Goal: Navigation & Orientation: Find specific page/section

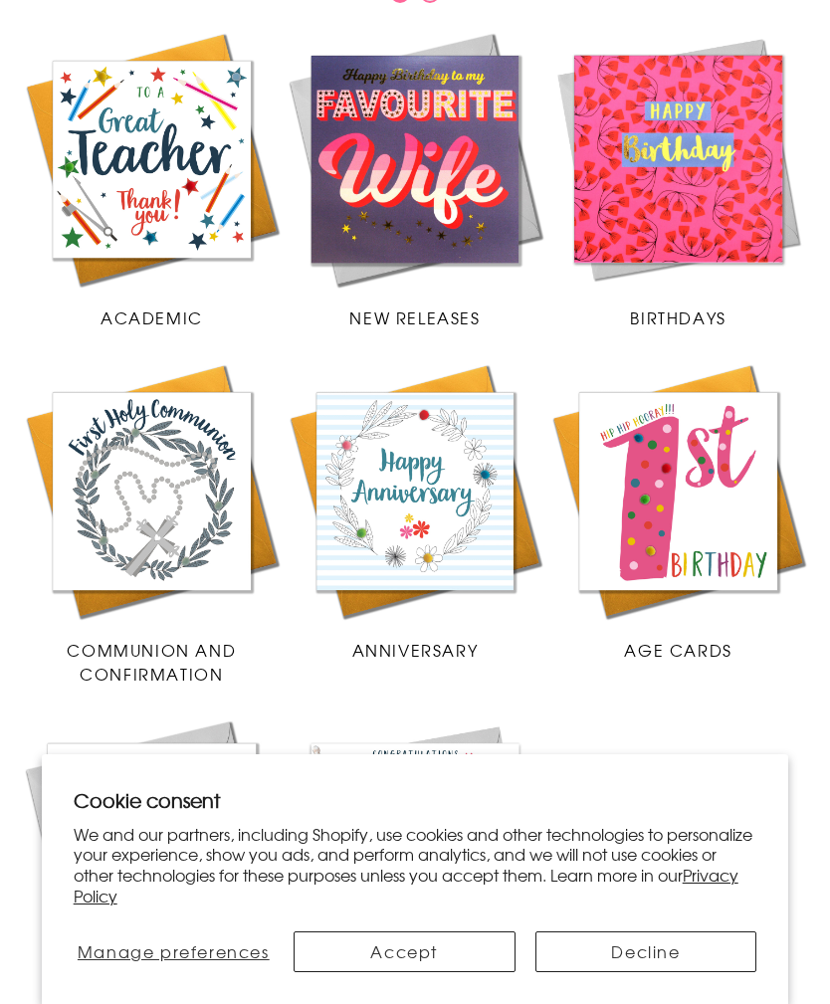
scroll to position [483, 0]
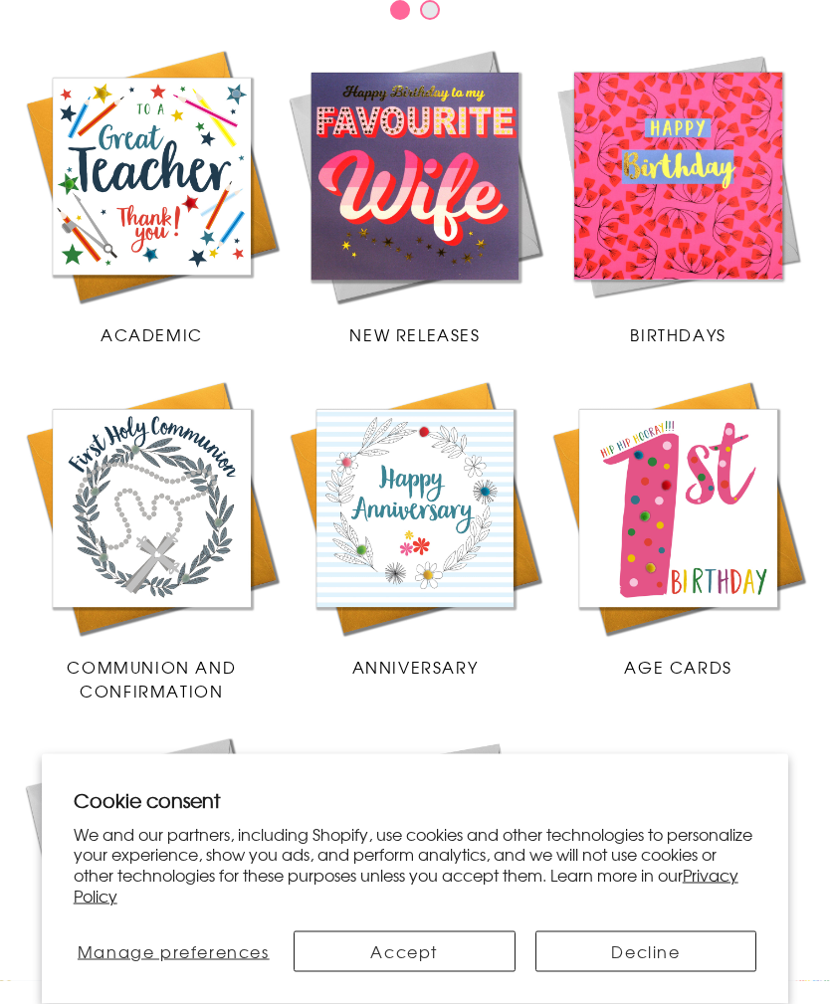
click at [730, 565] on img at bounding box center [678, 509] width 264 height 264
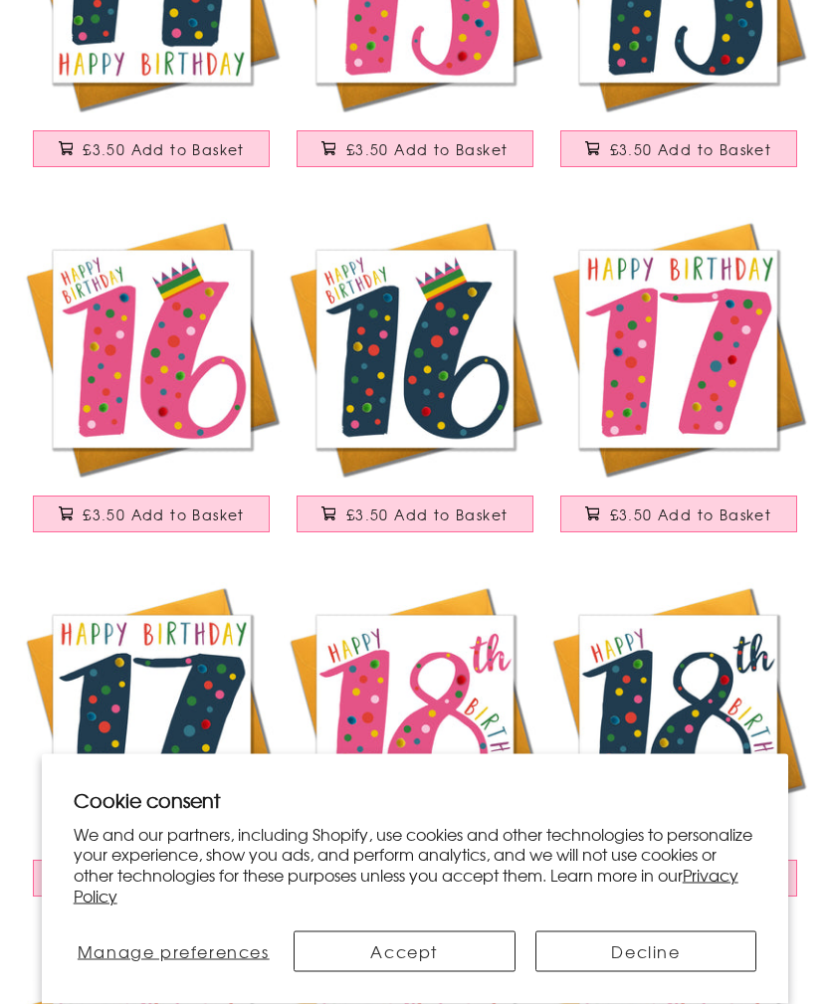
scroll to position [3678, 0]
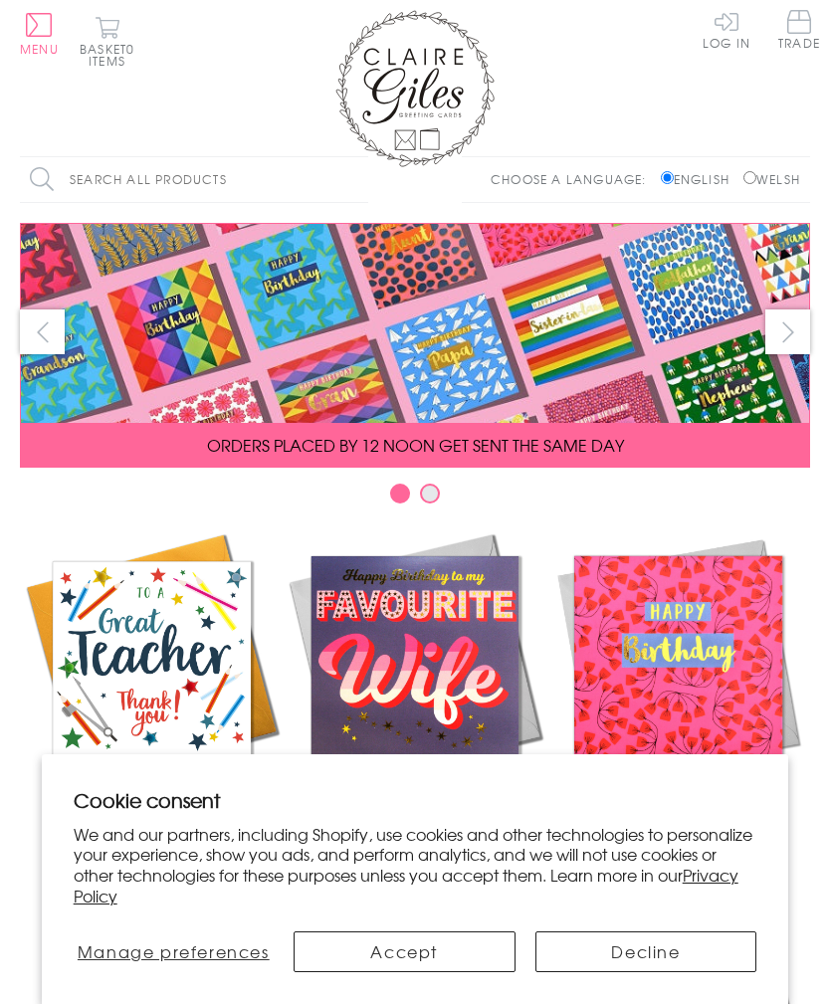
scroll to position [484, 0]
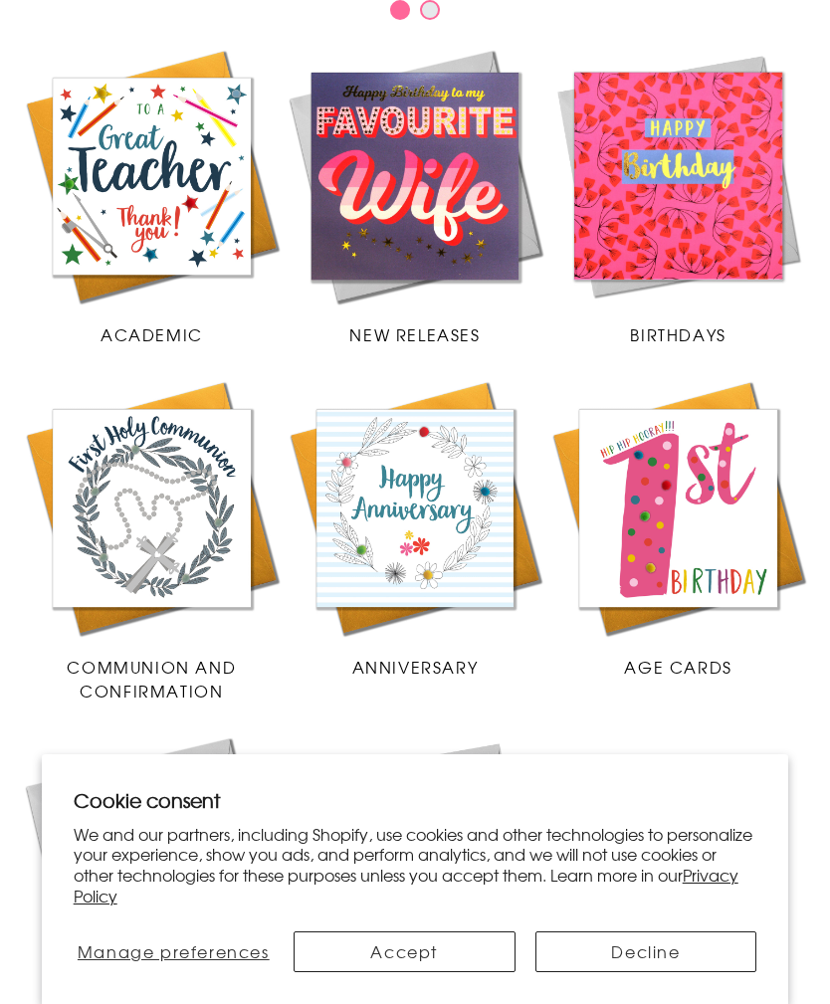
click at [477, 149] on img at bounding box center [416, 177] width 264 height 264
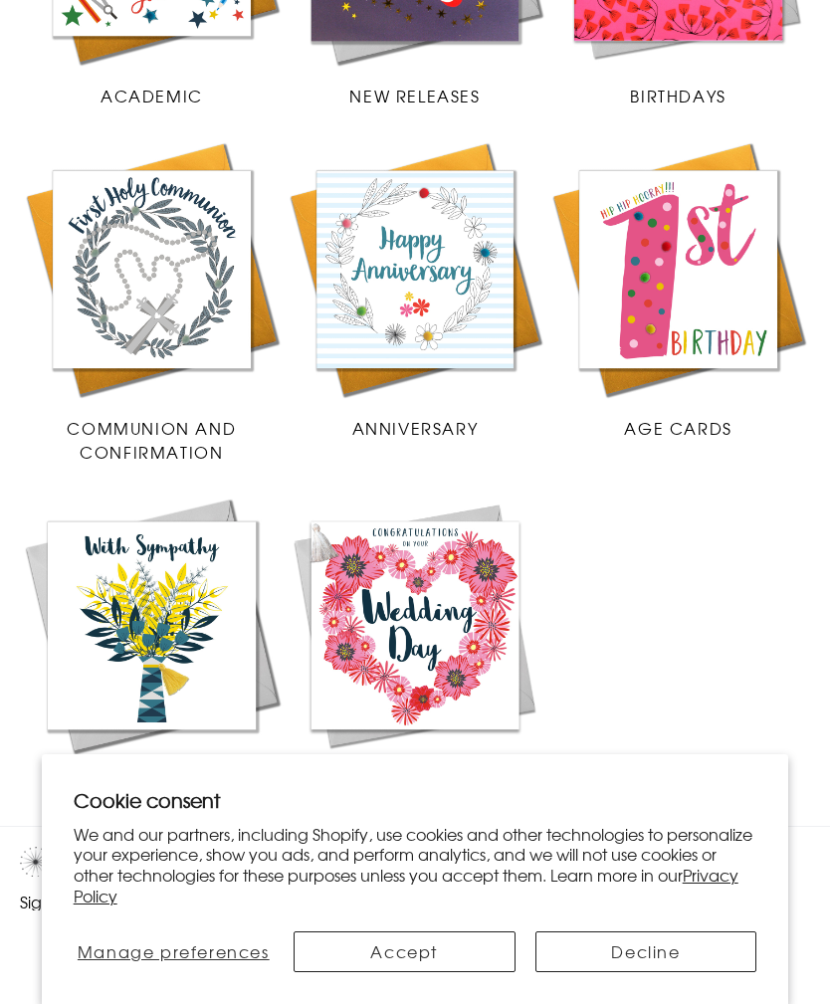
scroll to position [1011, 0]
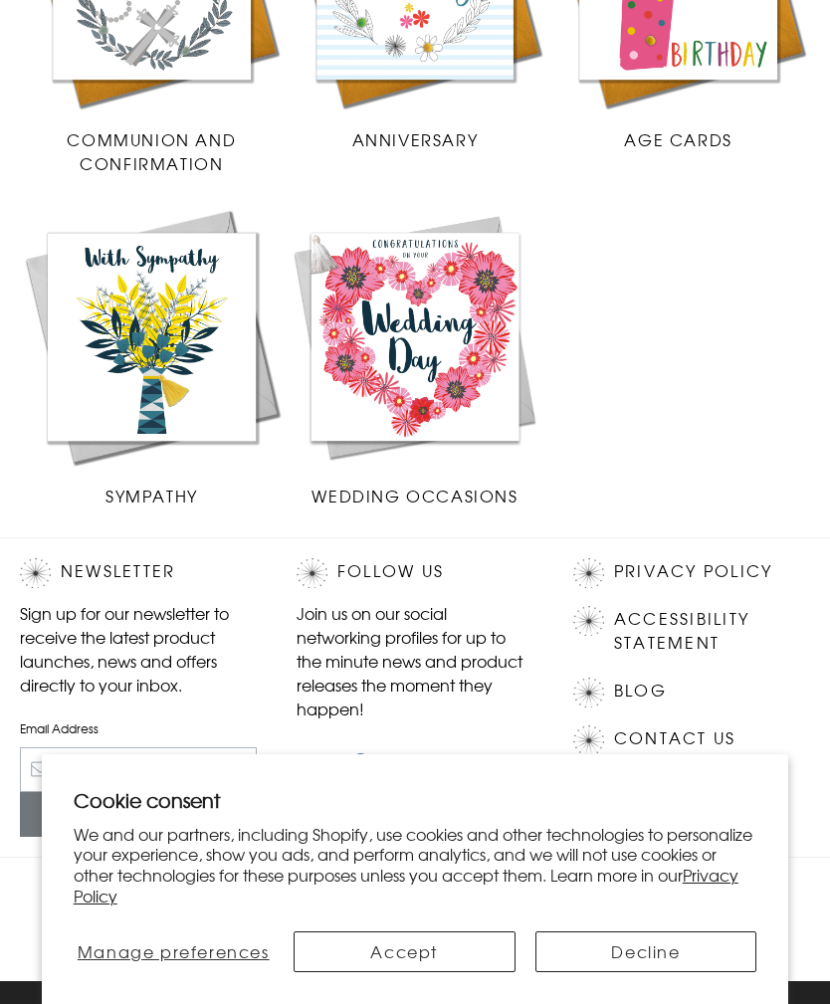
click at [412, 972] on button "Accept" at bounding box center [405, 951] width 222 height 41
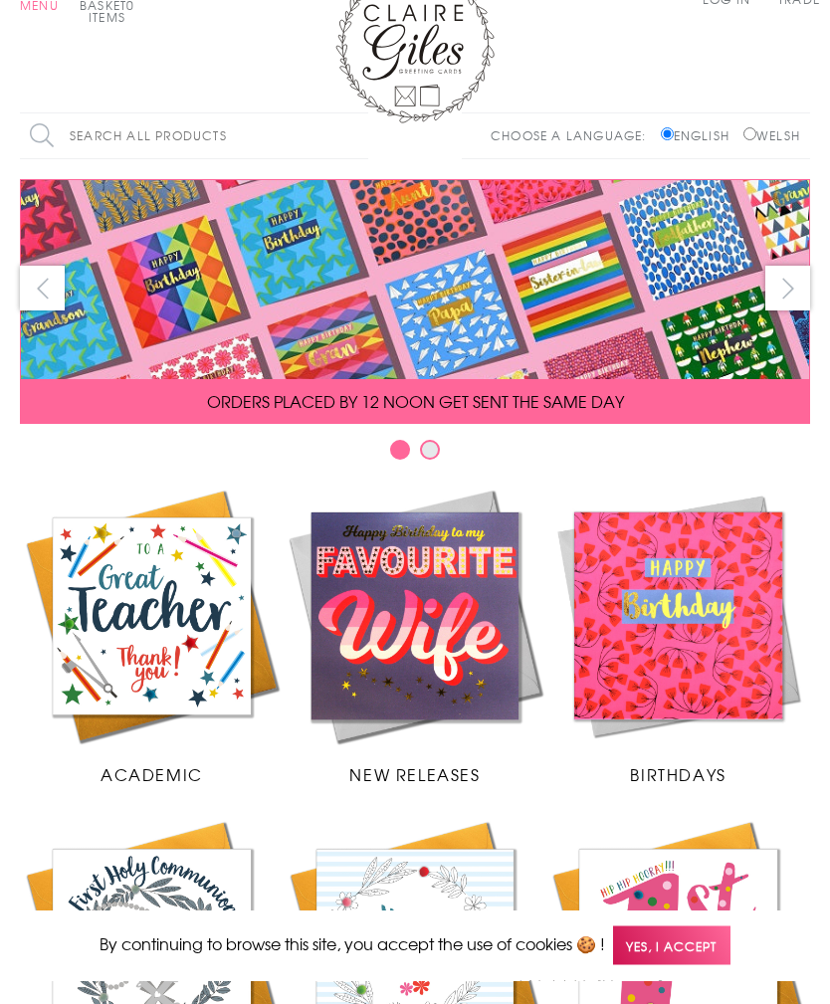
scroll to position [0, 0]
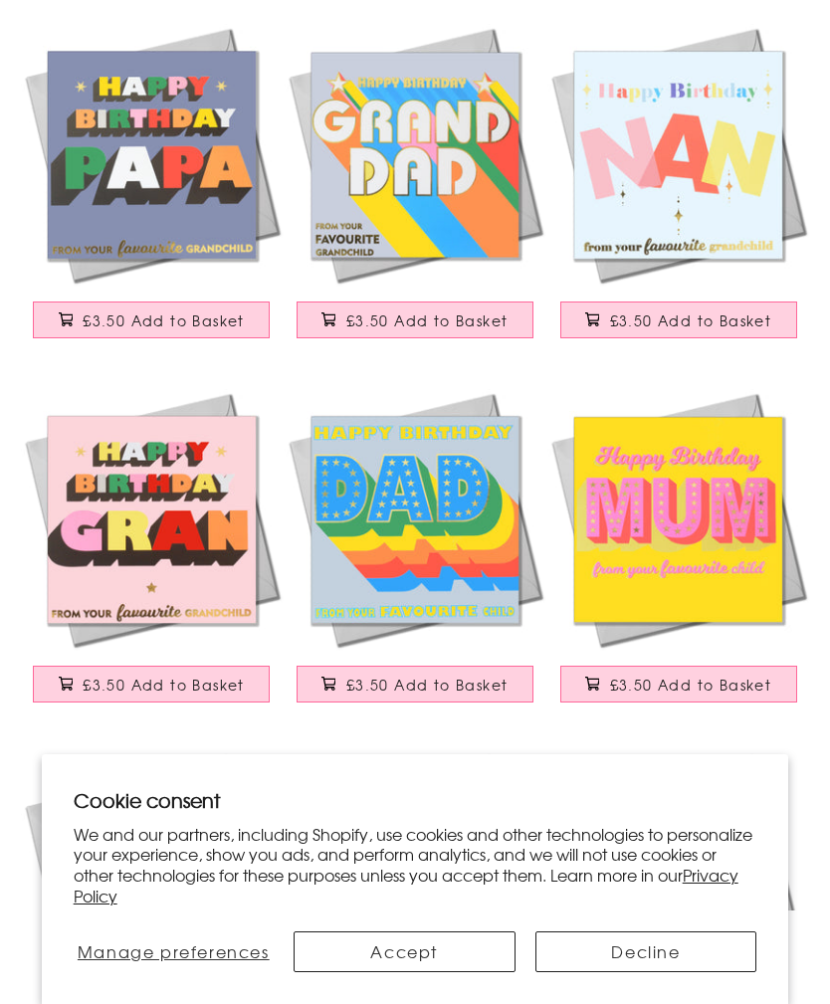
scroll to position [590, 0]
